Goal: Task Accomplishment & Management: Manage account settings

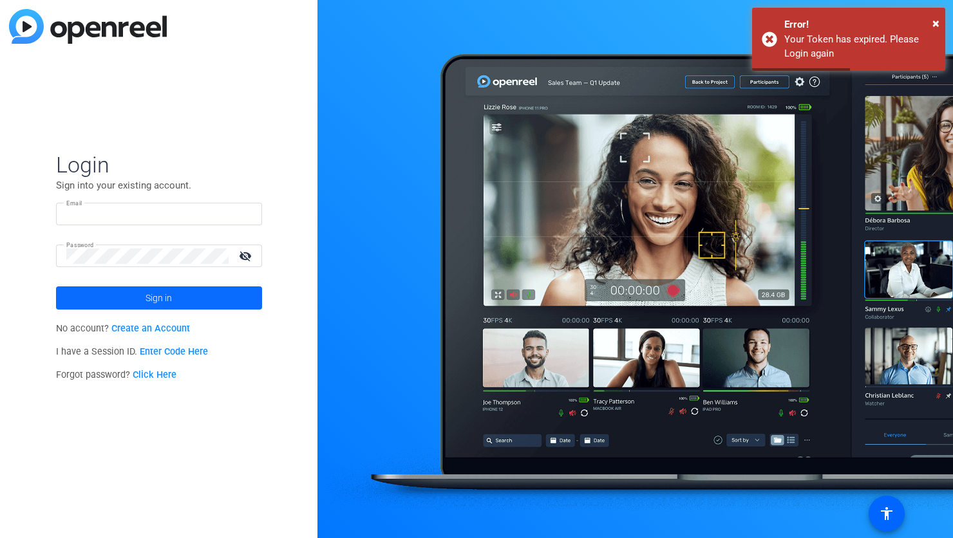
type input "[PERSON_NAME][EMAIL_ADDRESS][PERSON_NAME][DOMAIN_NAME]"
click at [148, 295] on span "Sign in" at bounding box center [159, 298] width 26 height 32
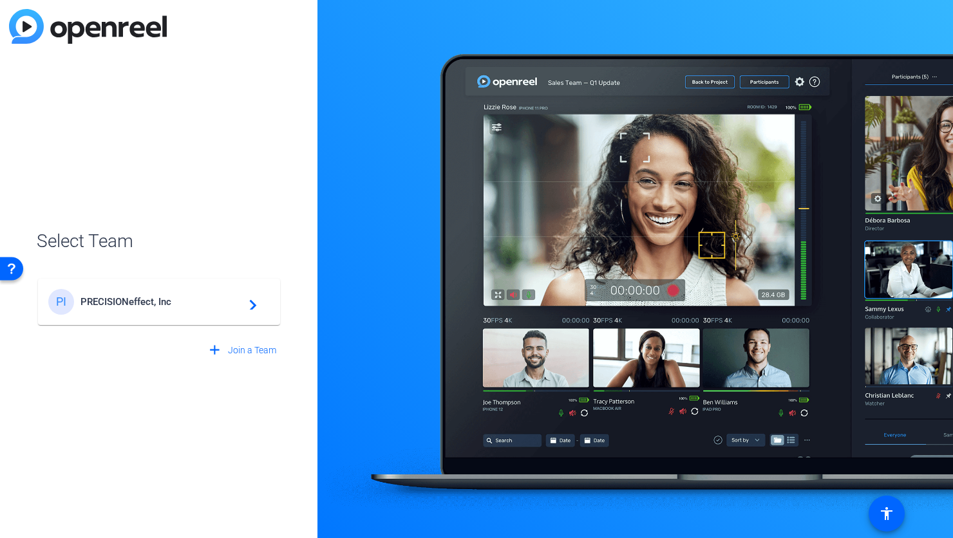
click at [191, 305] on span "PRECISIONeffect, Inc" at bounding box center [160, 302] width 161 height 12
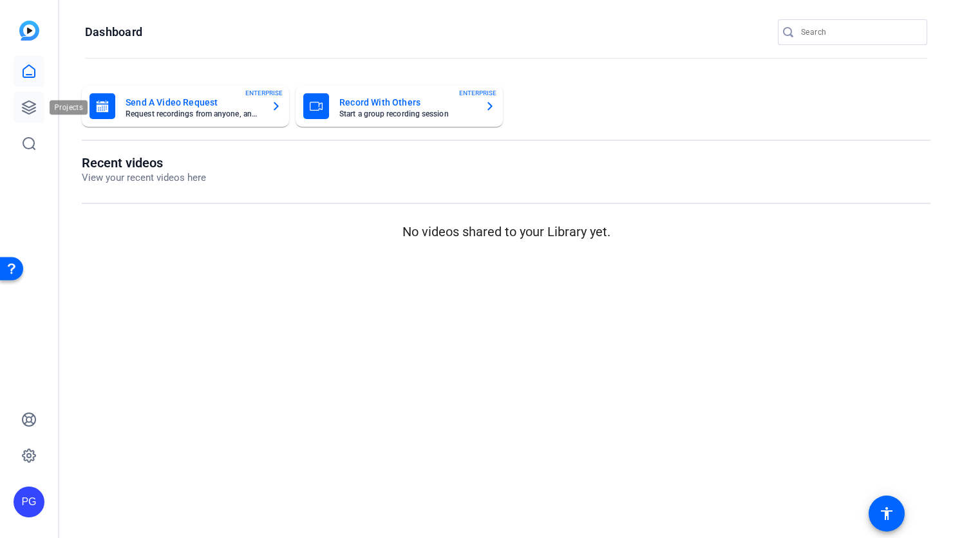
click at [28, 106] on icon at bounding box center [28, 107] width 15 height 15
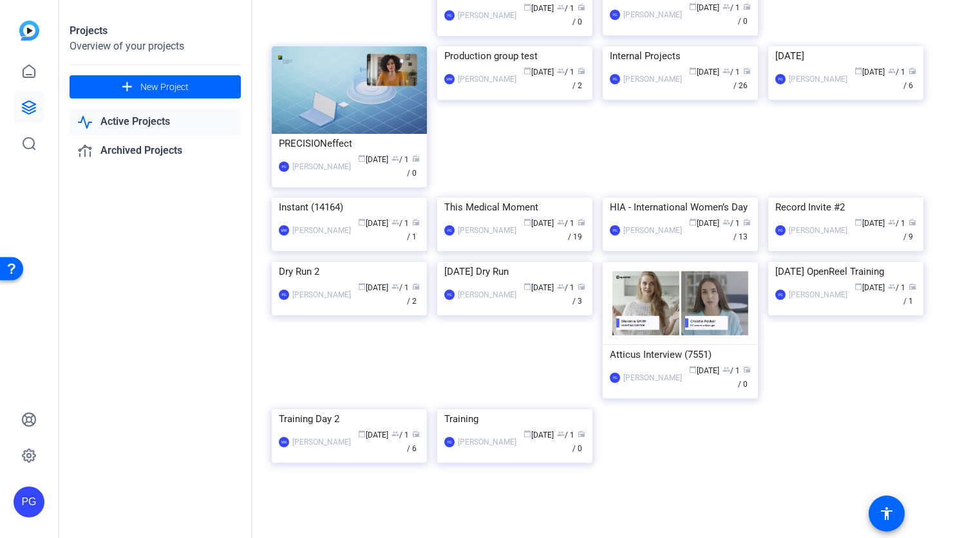
scroll to position [2845, 0]
click at [555, 410] on img at bounding box center [514, 410] width 155 height 0
click at [527, 410] on img at bounding box center [514, 410] width 155 height 0
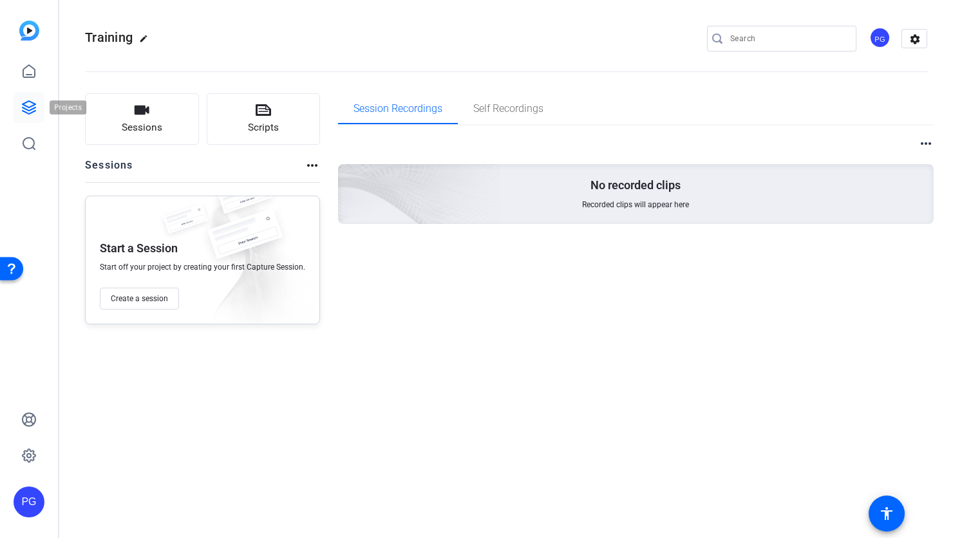
click at [33, 108] on icon at bounding box center [29, 107] width 13 height 13
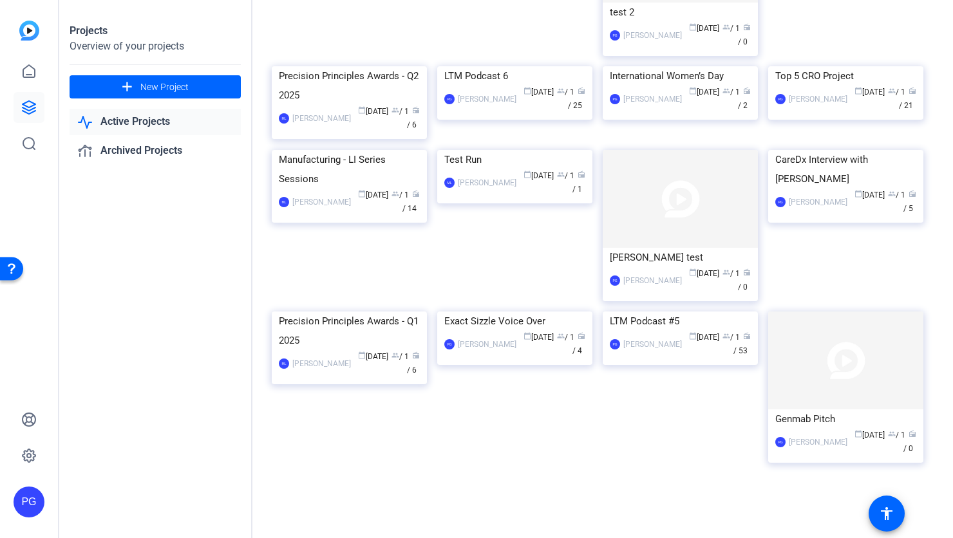
scroll to position [474, 0]
click at [547, 150] on img at bounding box center [514, 150] width 155 height 0
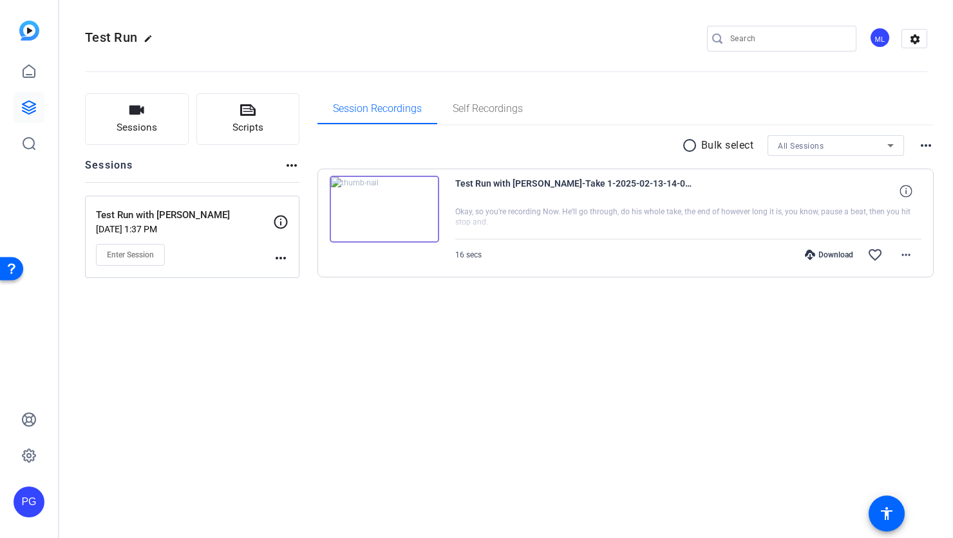
click at [282, 258] on mat-icon "more_horiz" at bounding box center [280, 257] width 15 height 15
click at [231, 318] on div at bounding box center [476, 269] width 953 height 538
click at [28, 65] on icon at bounding box center [29, 71] width 12 height 12
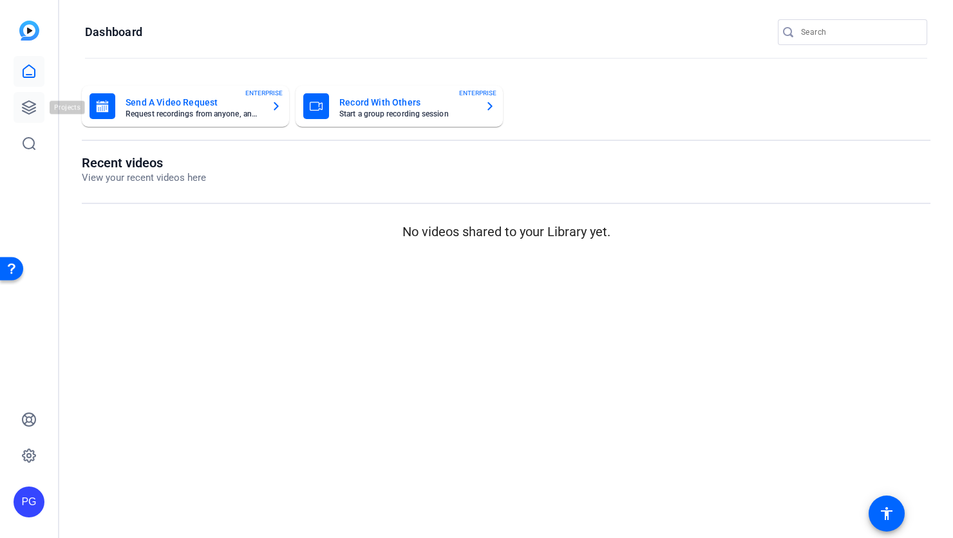
click at [33, 107] on icon at bounding box center [28, 107] width 15 height 15
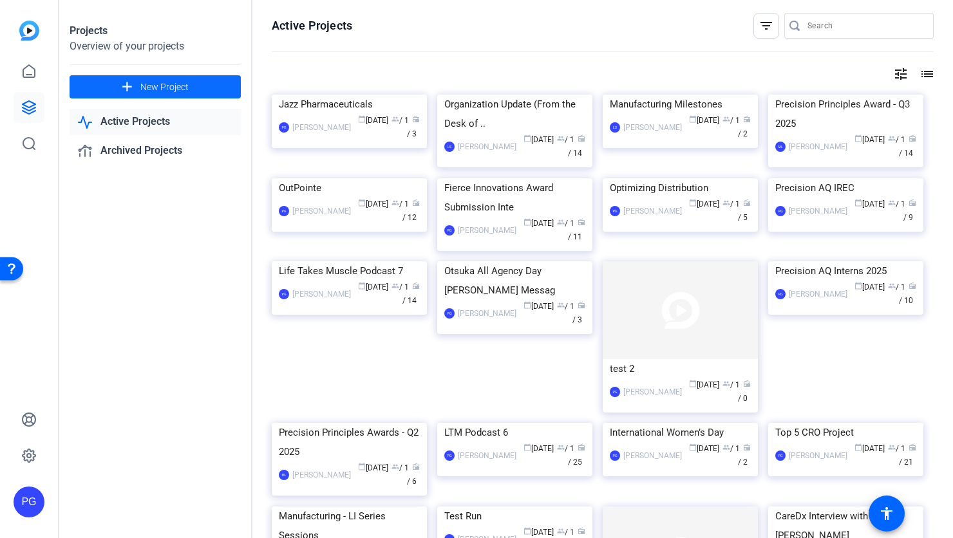
click at [173, 90] on span "New Project" at bounding box center [164, 87] width 48 height 14
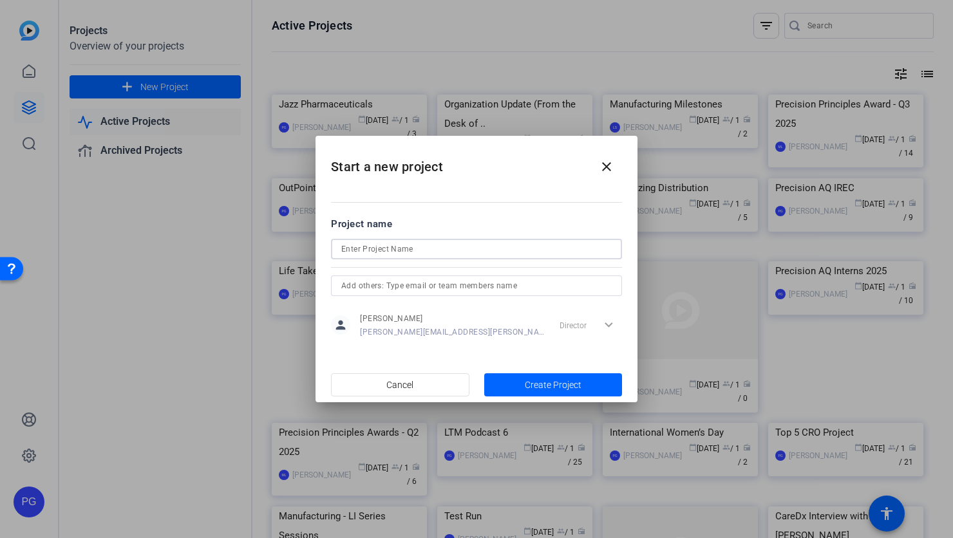
click at [355, 244] on input at bounding box center [476, 248] width 270 height 15
type input "BCAM 2025"
click at [541, 380] on span "Create Project" at bounding box center [553, 386] width 57 height 14
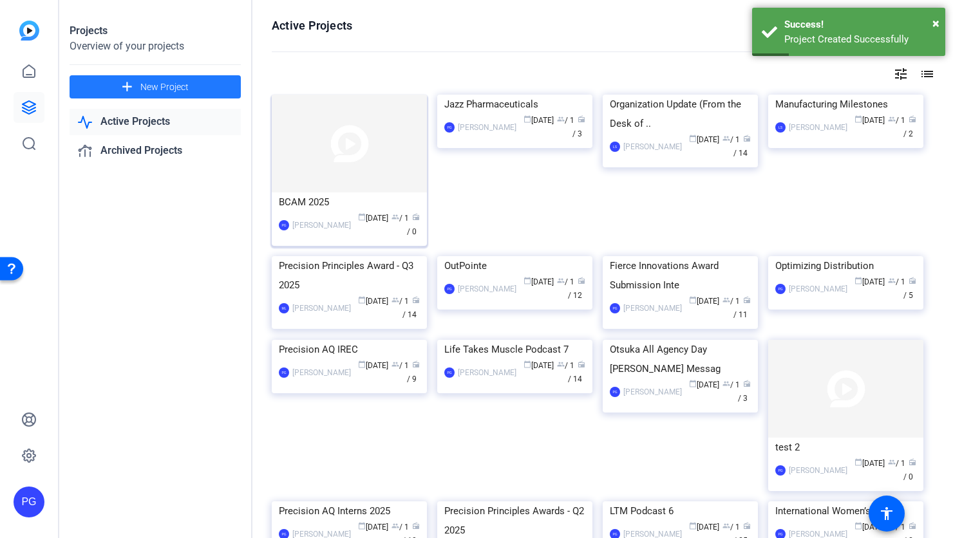
click at [362, 160] on img at bounding box center [349, 144] width 155 height 98
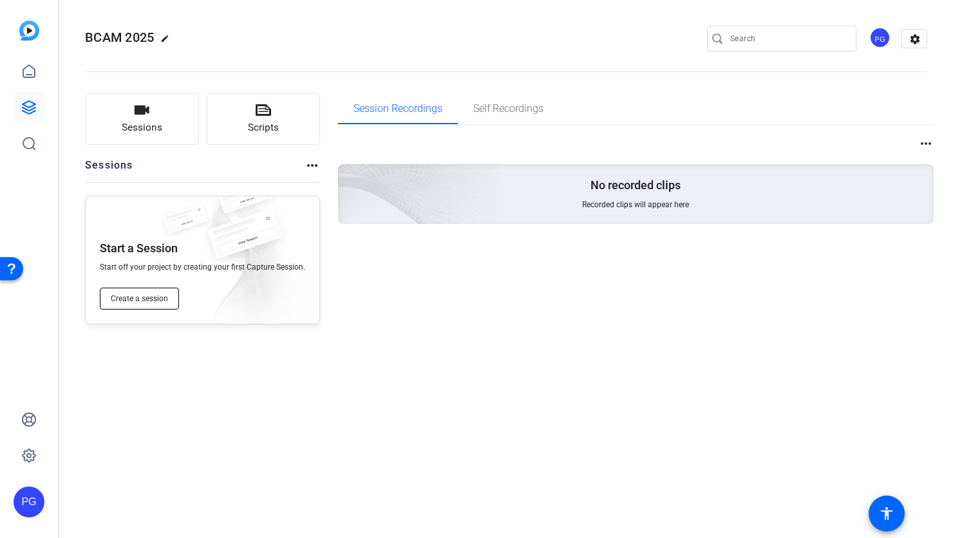
click at [156, 297] on span "Create a session" at bounding box center [139, 299] width 57 height 10
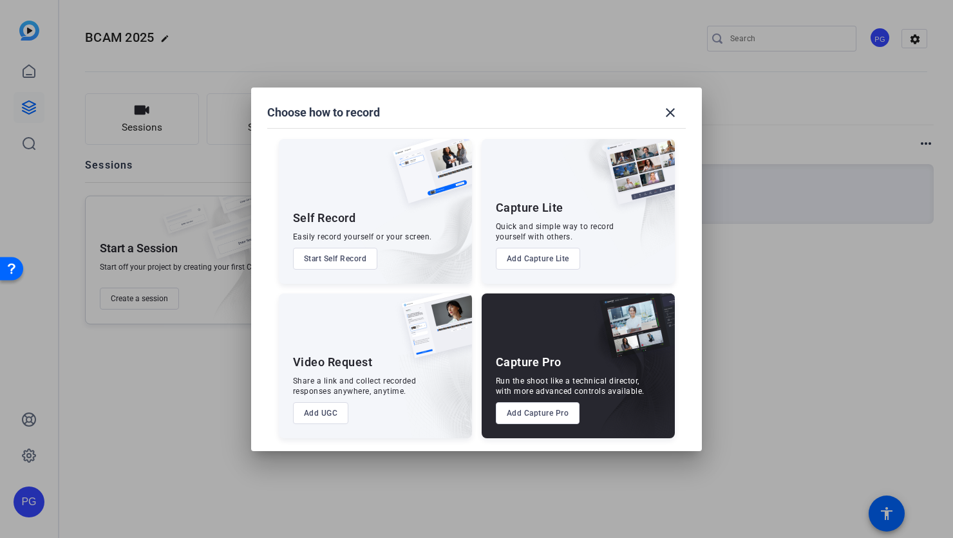
click at [536, 410] on button "Add Capture Pro" at bounding box center [538, 413] width 84 height 22
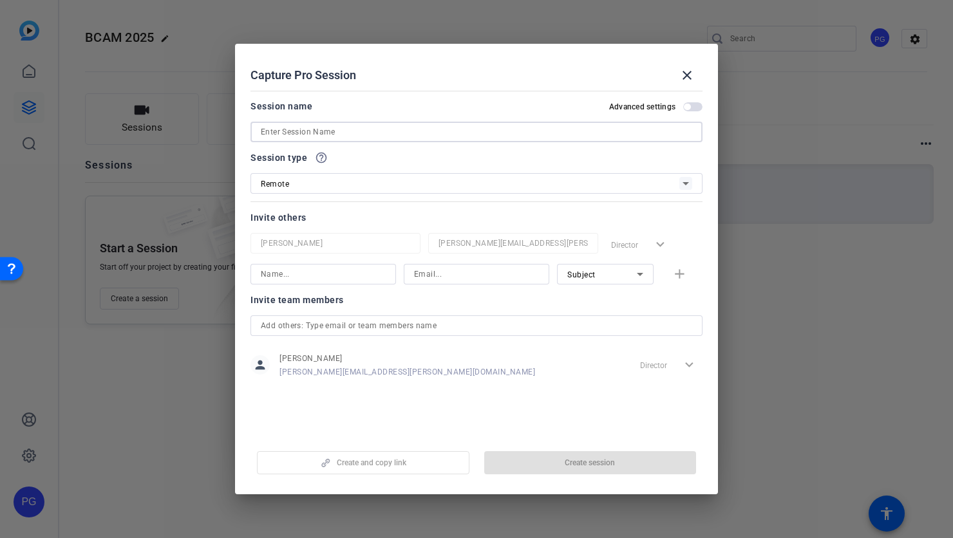
click at [342, 132] on input at bounding box center [476, 131] width 431 height 15
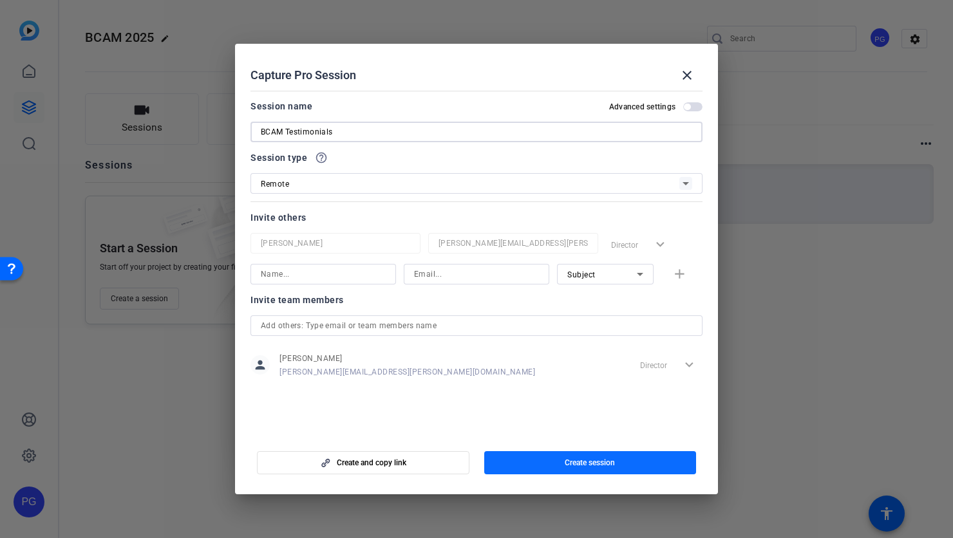
type input "BCAM Testimonials"
click at [596, 465] on span "Create session" at bounding box center [590, 463] width 50 height 10
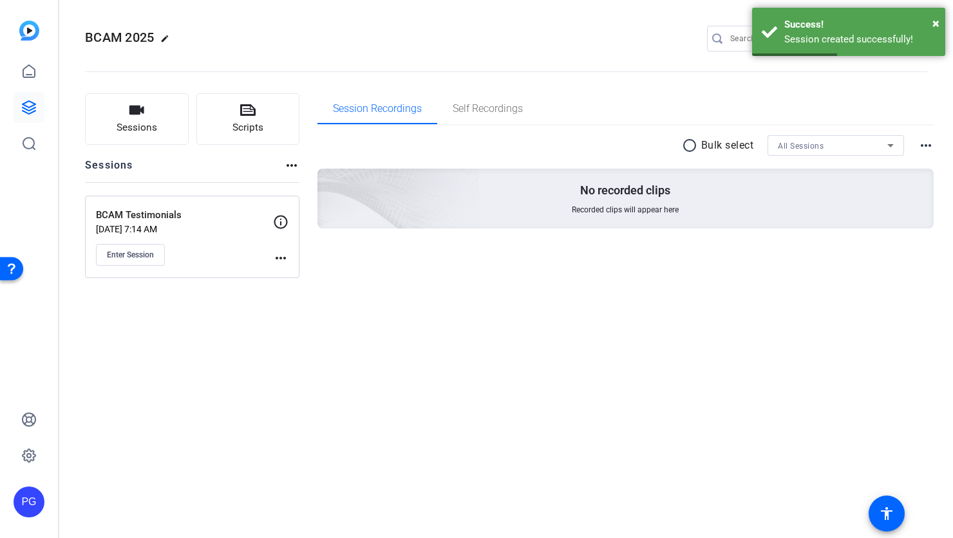
click at [282, 256] on mat-icon "more_horiz" at bounding box center [280, 257] width 15 height 15
click at [299, 272] on span "Edit Session" at bounding box center [312, 276] width 59 height 15
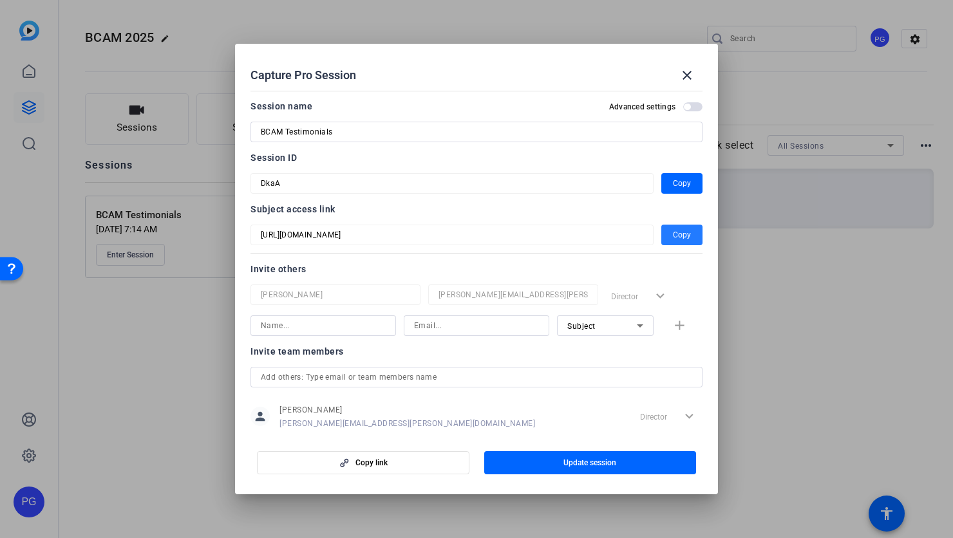
click at [674, 234] on span "Copy" at bounding box center [682, 234] width 18 height 15
click at [686, 231] on span "button" at bounding box center [681, 235] width 41 height 31
click at [674, 180] on span "Copy" at bounding box center [682, 183] width 18 height 15
click at [686, 73] on mat-icon "close" at bounding box center [686, 75] width 15 height 15
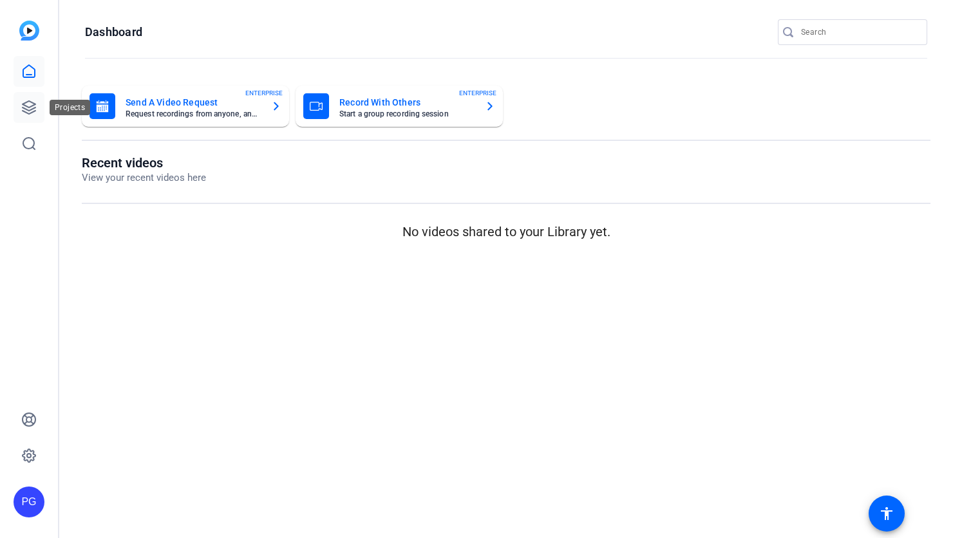
click at [32, 110] on icon at bounding box center [29, 107] width 13 height 13
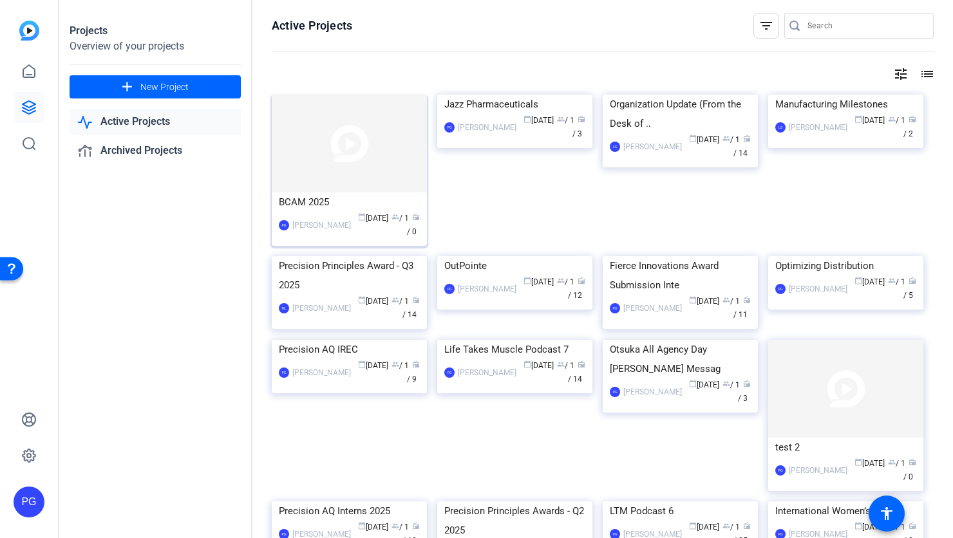
click at [362, 153] on img at bounding box center [349, 144] width 155 height 98
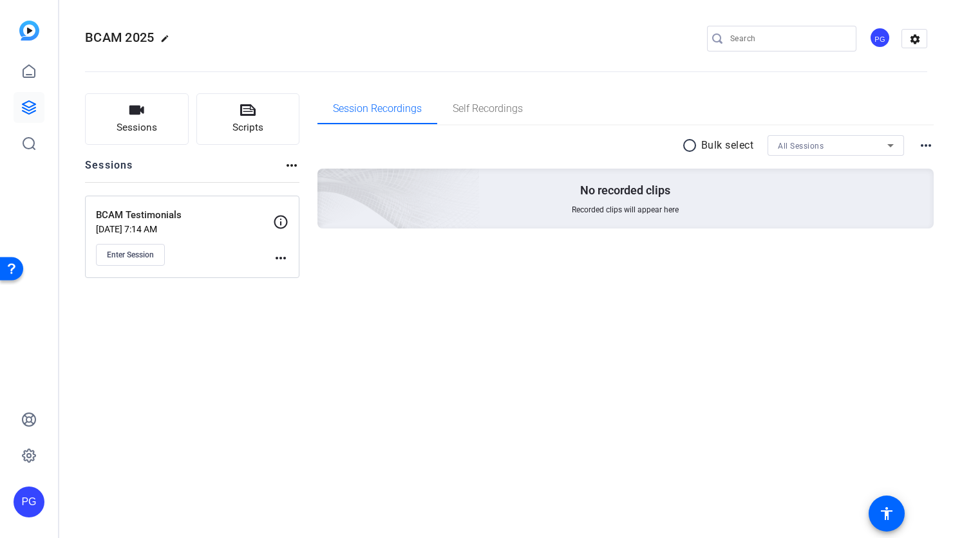
click at [280, 256] on mat-icon "more_horiz" at bounding box center [280, 257] width 15 height 15
click at [300, 278] on span "Edit Session" at bounding box center [312, 276] width 59 height 15
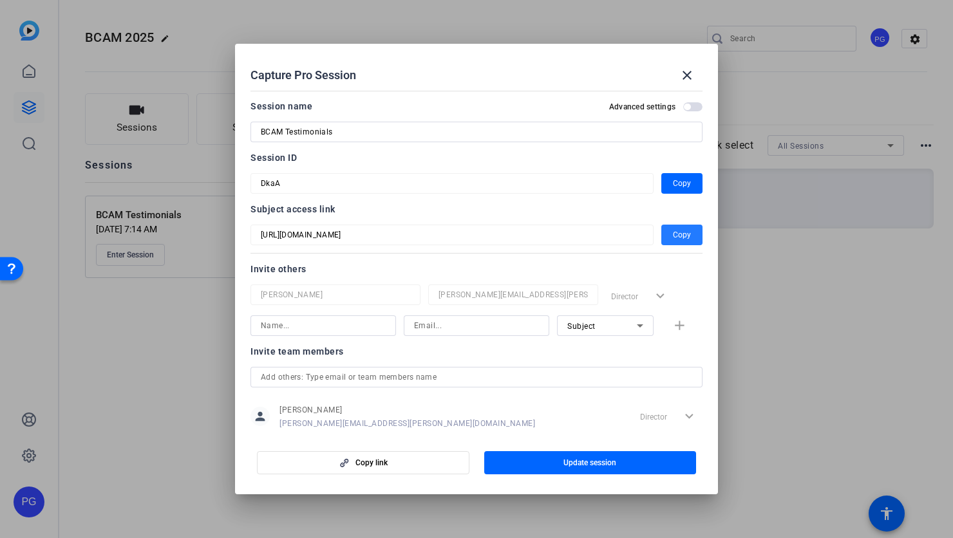
click at [681, 239] on span "Copy" at bounding box center [682, 234] width 18 height 15
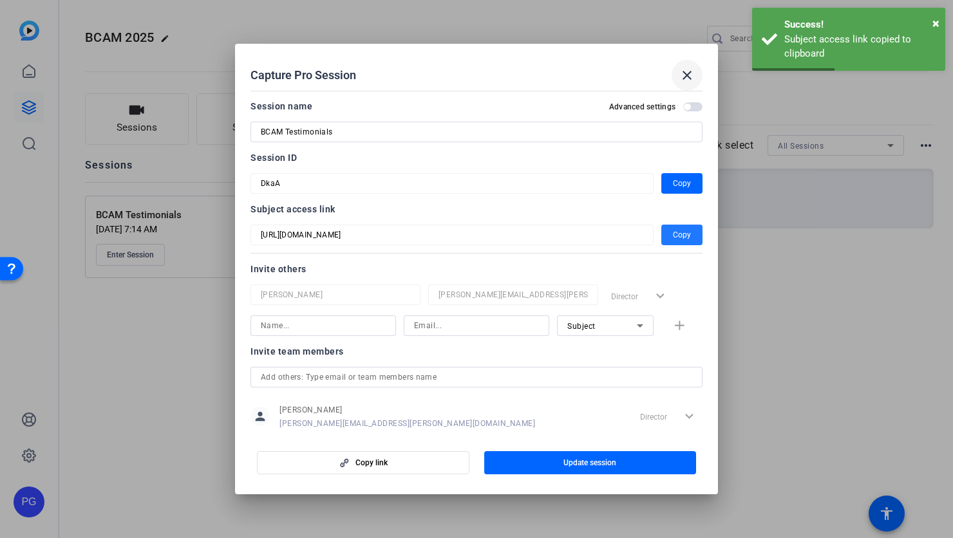
click at [687, 71] on mat-icon "close" at bounding box center [686, 75] width 15 height 15
